Goal: Information Seeking & Learning: Learn about a topic

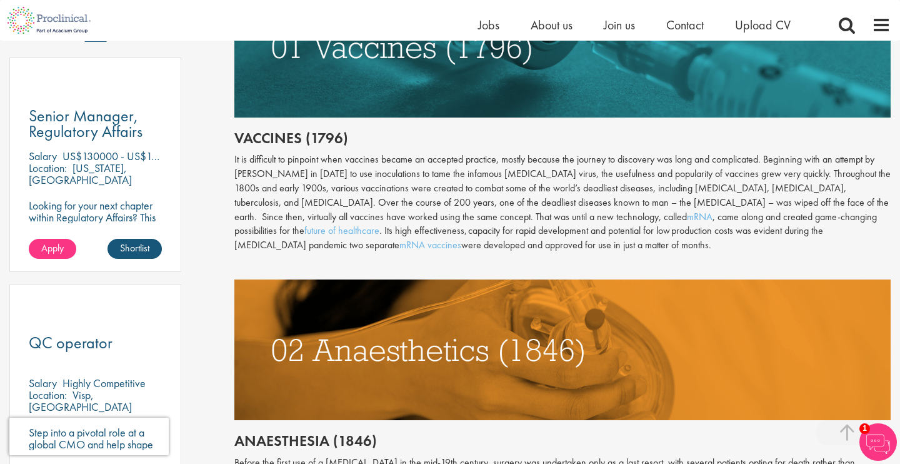
scroll to position [697, 0]
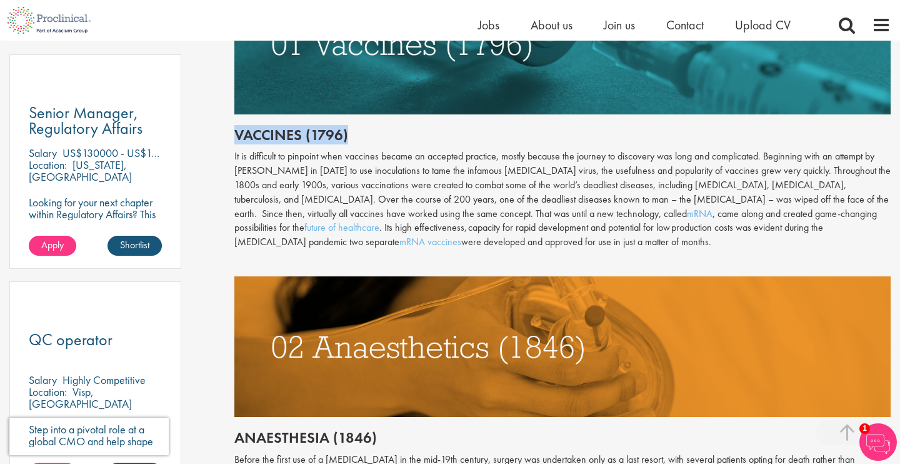
drag, startPoint x: 230, startPoint y: 131, endPoint x: 397, endPoint y: 132, distance: 166.9
copy h2 "Vaccines (1796)"
click at [396, 132] on h2 "Vaccines (1796)" at bounding box center [562, 135] width 656 height 16
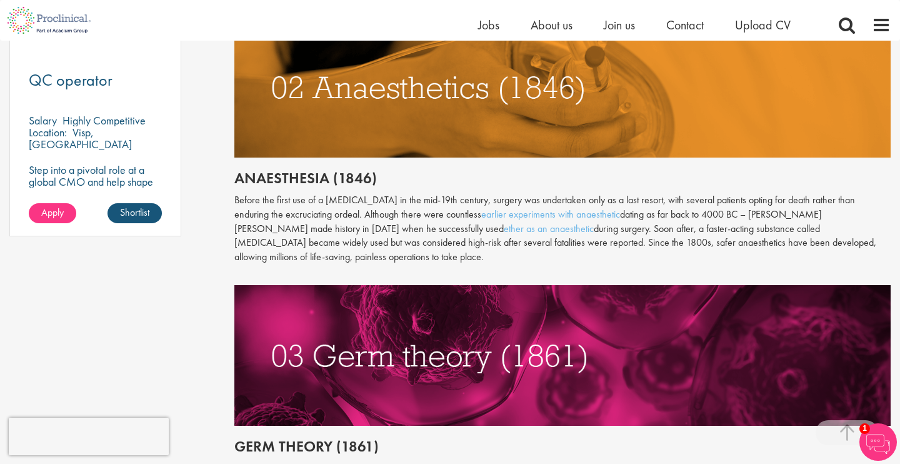
scroll to position [957, 0]
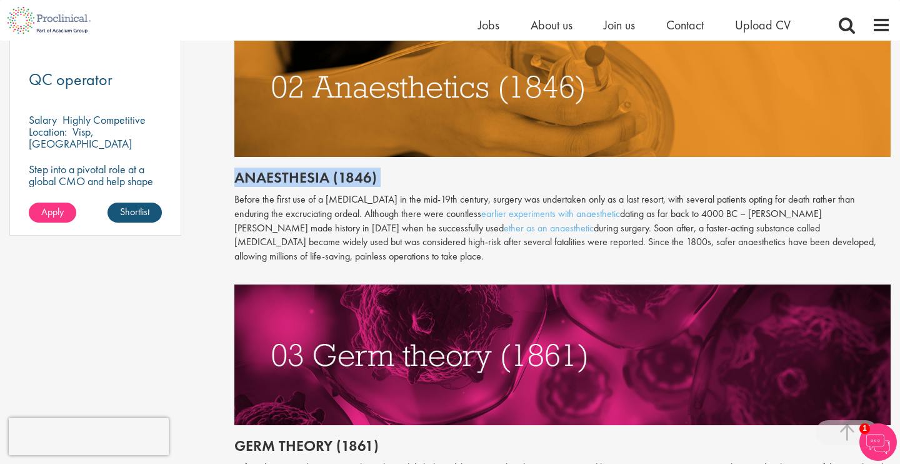
drag, startPoint x: 230, startPoint y: 175, endPoint x: 395, endPoint y: 188, distance: 165.5
copy div "Anaesthesia (1846)"
click at [395, 188] on div "Throughout history, disease has been a subject of fear and fascination in equal…" at bounding box center [562, 179] width 656 height 1084
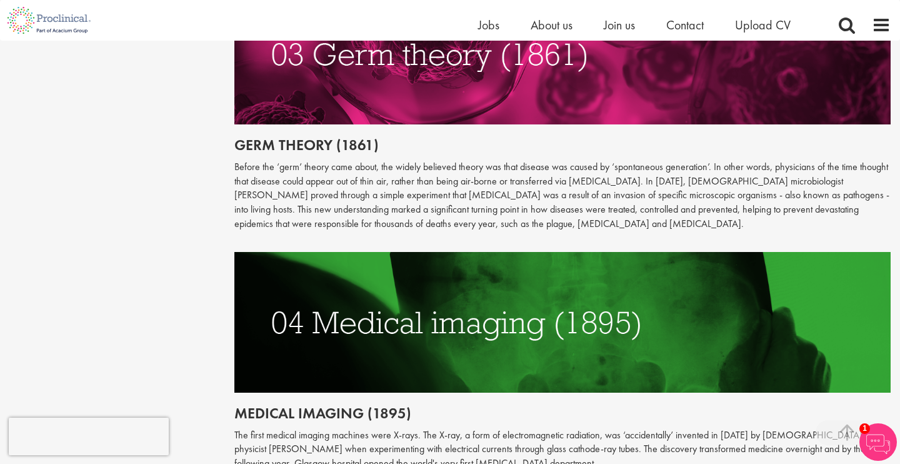
scroll to position [1258, 0]
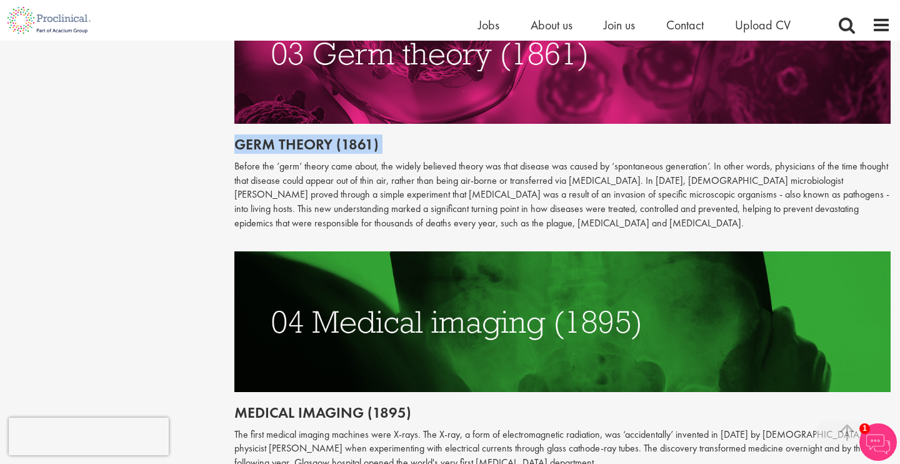
drag, startPoint x: 239, startPoint y: 143, endPoint x: 381, endPoint y: 156, distance: 142.5
copy div "Germ theory (1861)"
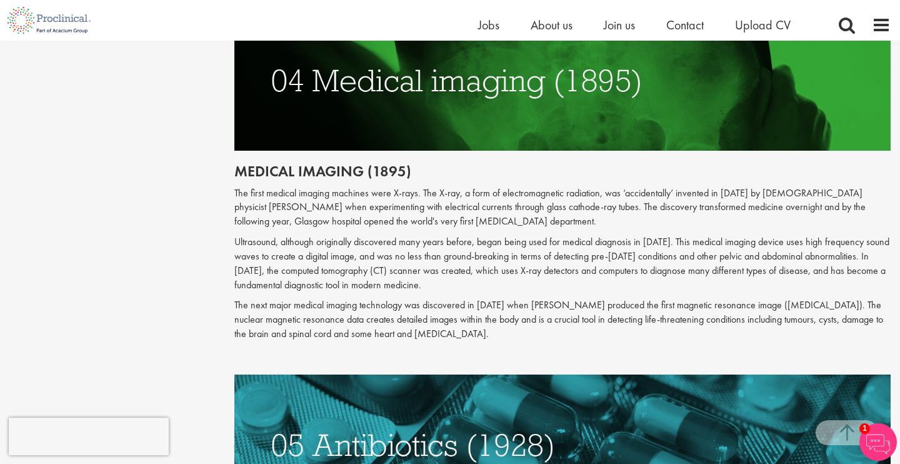
scroll to position [1500, 0]
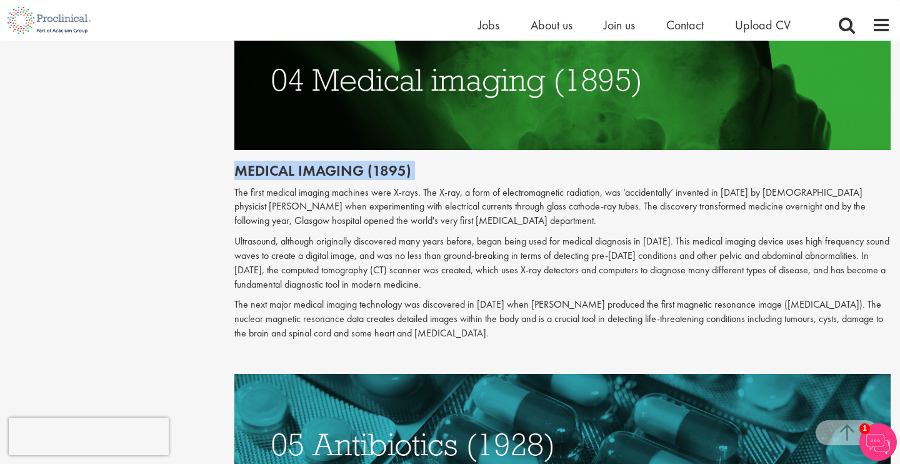
drag, startPoint x: 236, startPoint y: 176, endPoint x: 430, endPoint y: 182, distance: 193.9
copy div "Medical imaging (1895)"
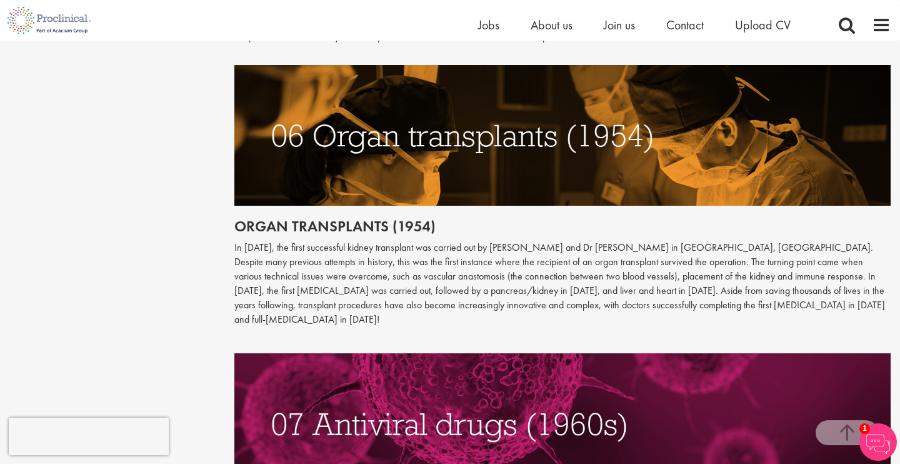
scroll to position [2078, 0]
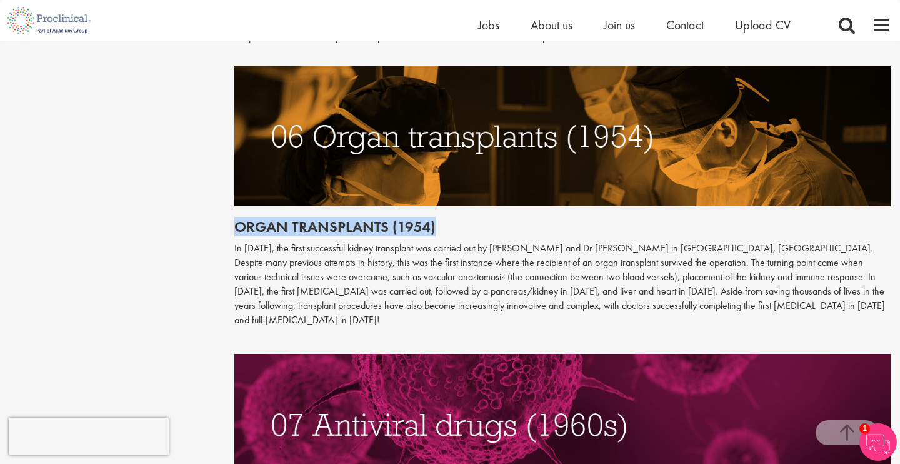
drag, startPoint x: 233, startPoint y: 221, endPoint x: 491, endPoint y: 225, distance: 258.2
copy h2 "Organ transplants (1954)"
click at [491, 225] on h2 "Organ transplants (1954)" at bounding box center [562, 227] width 656 height 16
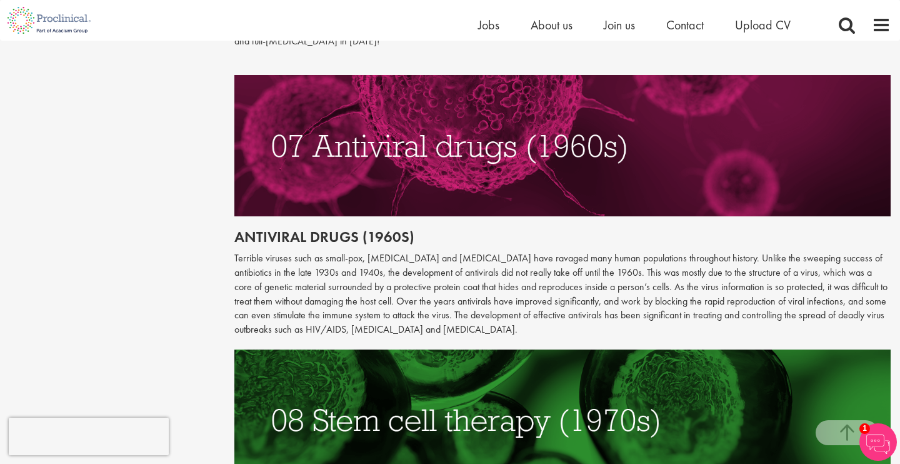
scroll to position [2362, 0]
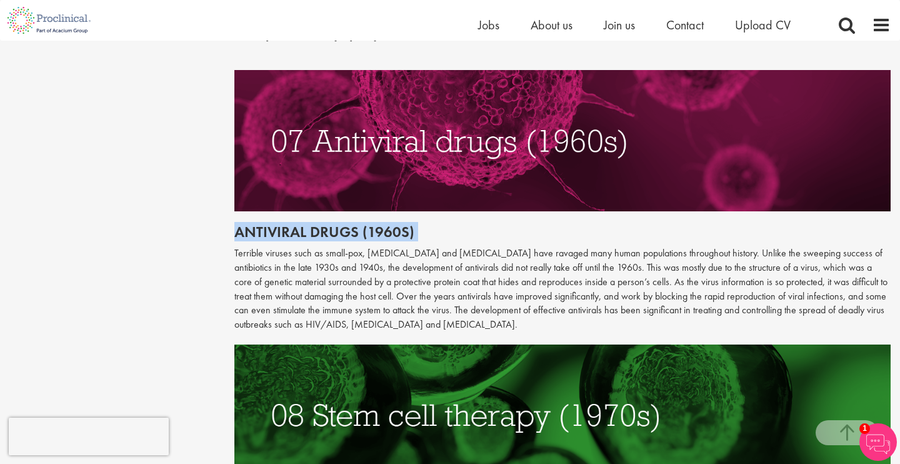
drag, startPoint x: 223, startPoint y: 221, endPoint x: 610, endPoint y: 231, distance: 387.7
drag, startPoint x: 232, startPoint y: 216, endPoint x: 403, endPoint y: 235, distance: 171.7
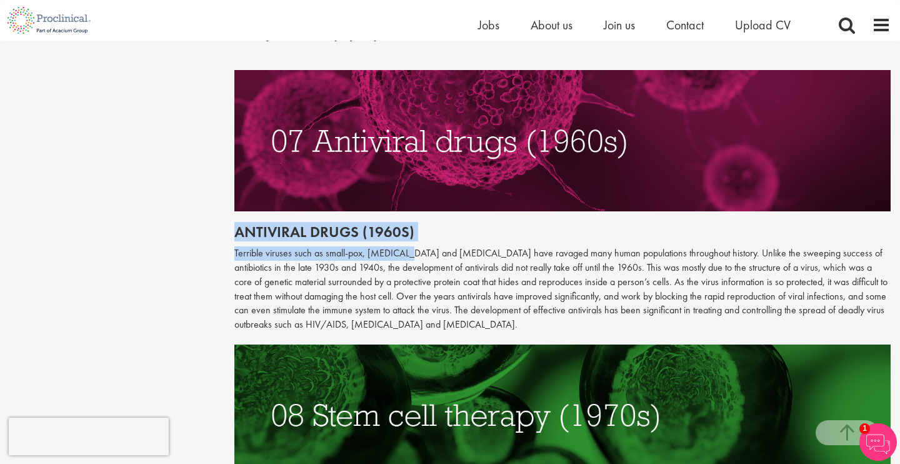
copy div "Antiviral drugs (1960s) Terrible viruses such as small-pox, [MEDICAL_DATA]"
click at [403, 246] on p "Terrible viruses such as small-pox, [MEDICAL_DATA] and [MEDICAL_DATA] have rava…" at bounding box center [562, 289] width 656 height 86
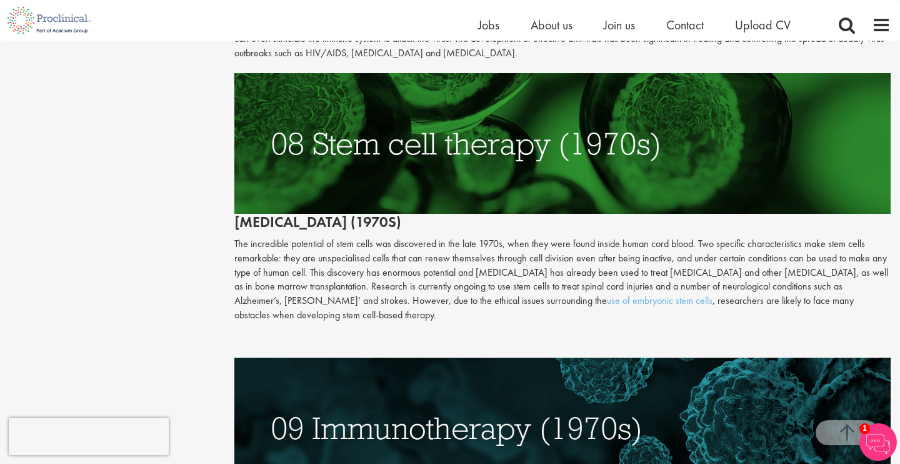
scroll to position [2646, 0]
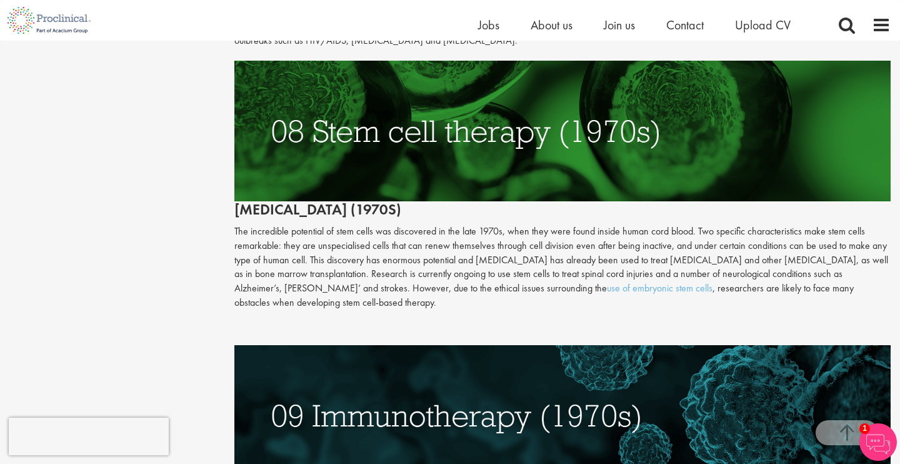
drag, startPoint x: 234, startPoint y: 194, endPoint x: 444, endPoint y: 193, distance: 210.0
click at [444, 193] on h2 "[MEDICAL_DATA] (1970s)" at bounding box center [562, 140] width 656 height 158
copy h2 "[MEDICAL_DATA] (1970s)"
click at [444, 193] on h2 "[MEDICAL_DATA] (1970s)" at bounding box center [562, 140] width 656 height 158
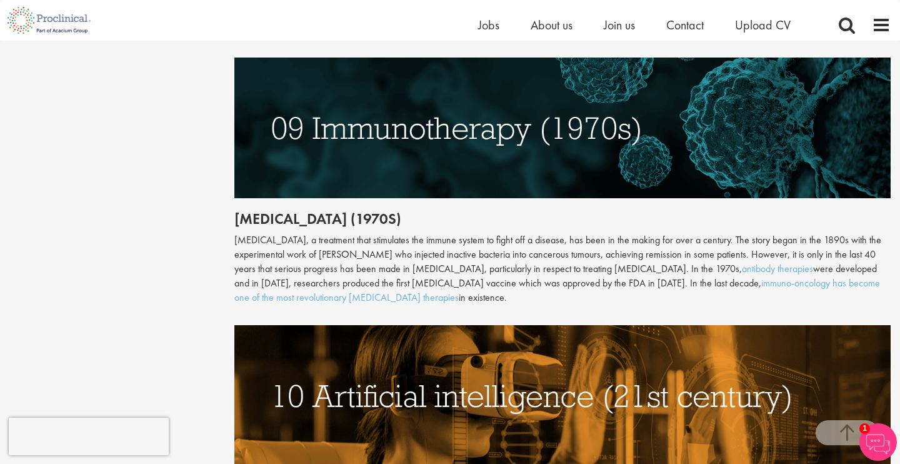
scroll to position [2946, 0]
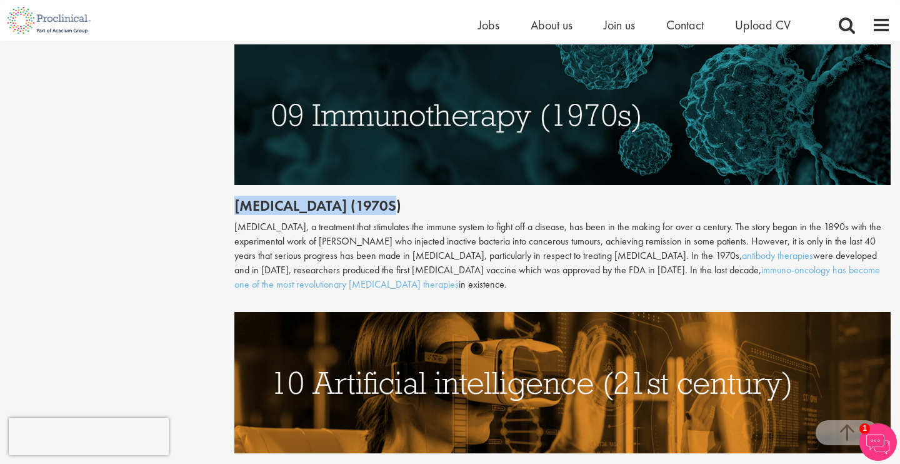
drag, startPoint x: 234, startPoint y: 191, endPoint x: 492, endPoint y: 193, distance: 258.1
copy h2 "[MEDICAL_DATA] (1970s)"
click at [491, 198] on h2 "[MEDICAL_DATA] (1970s)" at bounding box center [562, 206] width 656 height 16
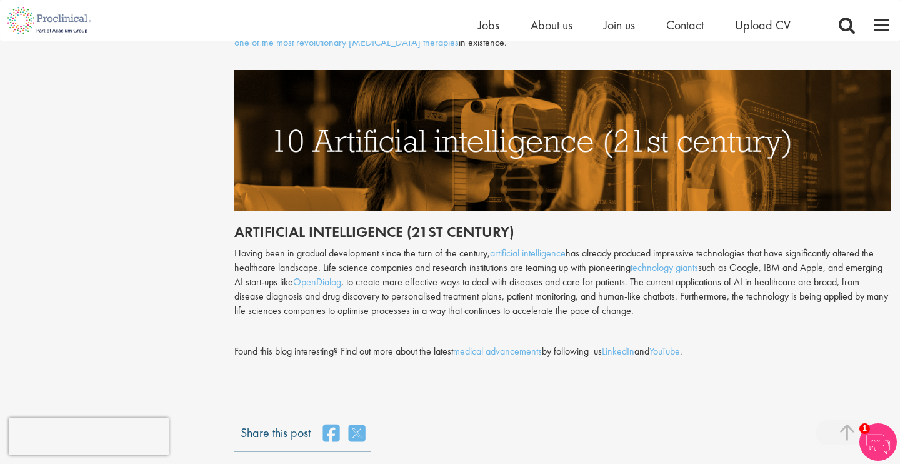
scroll to position [3189, 0]
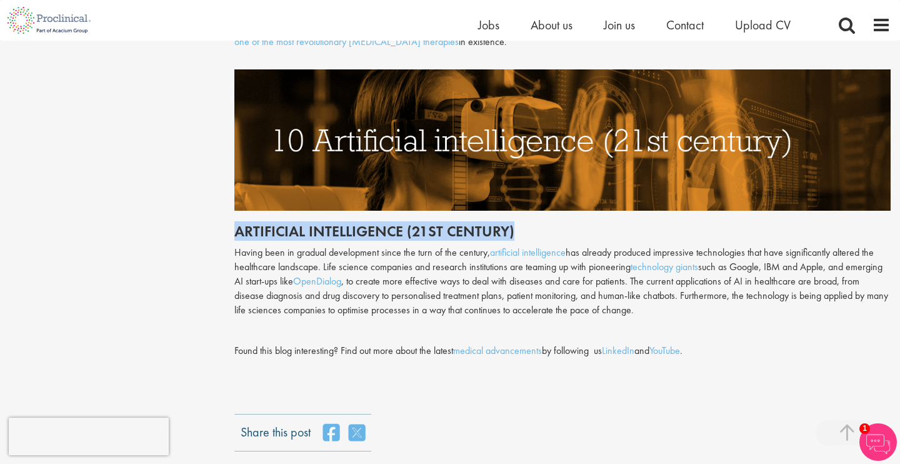
drag, startPoint x: 225, startPoint y: 214, endPoint x: 553, endPoint y: 219, distance: 328.2
copy h2 "Artificial intelligence (21st century)"
click at [553, 223] on h2 "Artificial intelligence (21st century)" at bounding box center [562, 231] width 656 height 16
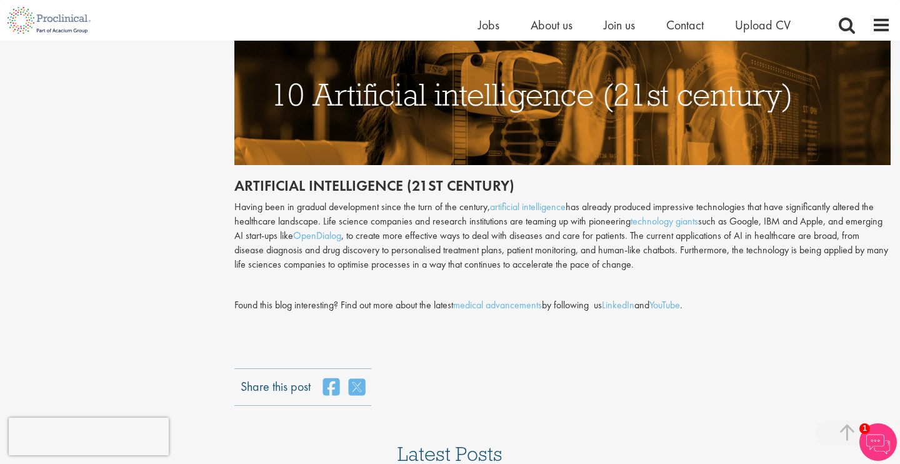
scroll to position [3196, 0]
